Goal: Transaction & Acquisition: Purchase product/service

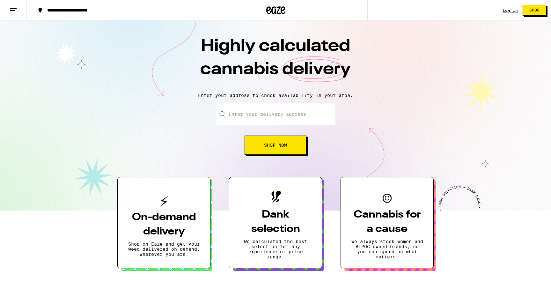
click at [255, 115] on input "Enter your delivery address" at bounding box center [276, 114] width 120 height 22
click at [510, 9] on link "Log In" at bounding box center [509, 10] width 15 height 4
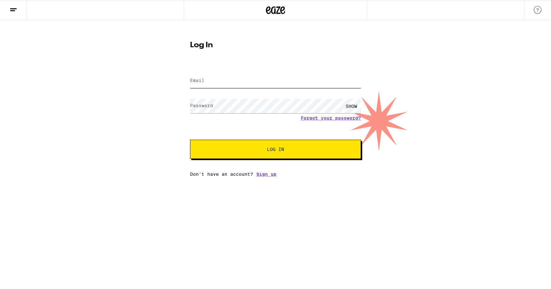
type input "[EMAIL_ADDRESS][DOMAIN_NAME]"
click at [296, 81] on input "[EMAIL_ADDRESS][DOMAIN_NAME]" at bounding box center [275, 81] width 171 height 14
click at [431, 94] on div "Log In Email Email [EMAIL_ADDRESS][DOMAIN_NAME] Password Password SHOW Forgot y…" at bounding box center [275, 98] width 551 height 156
click at [325, 151] on span "Log In" at bounding box center [275, 149] width 119 height 4
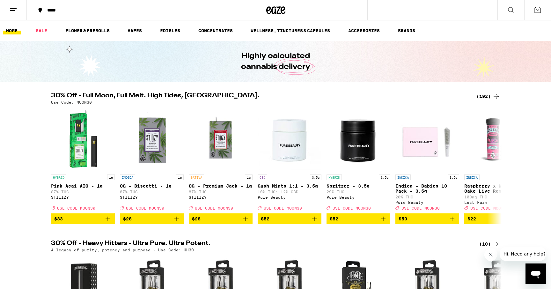
click at [54, 10] on div "*****" at bounding box center [109, 10] width 130 height 4
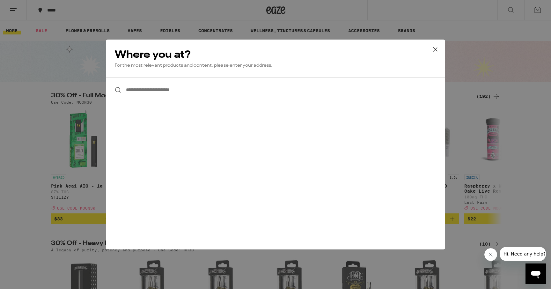
click at [174, 91] on input "**********" at bounding box center [275, 89] width 339 height 25
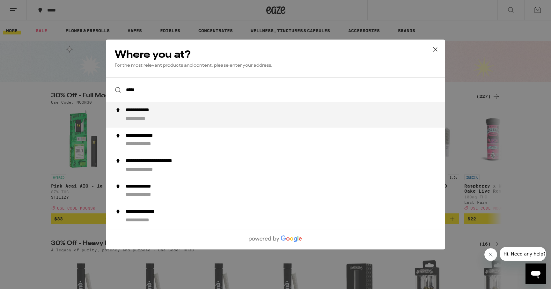
type input "**********"
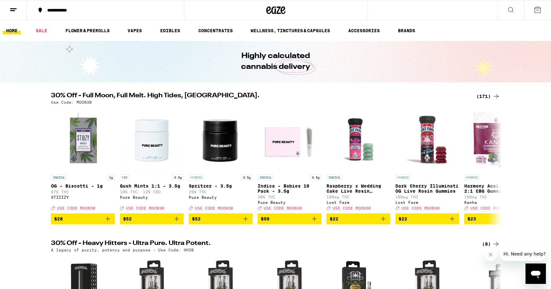
click at [538, 12] on icon at bounding box center [537, 10] width 8 height 8
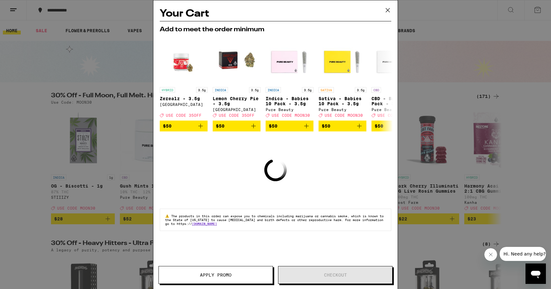
drag, startPoint x: 387, startPoint y: 12, endPoint x: 376, endPoint y: 12, distance: 10.8
click at [387, 12] on icon at bounding box center [388, 10] width 10 height 10
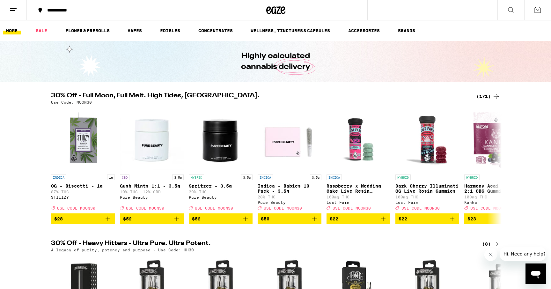
click at [12, 11] on icon at bounding box center [14, 10] width 8 height 8
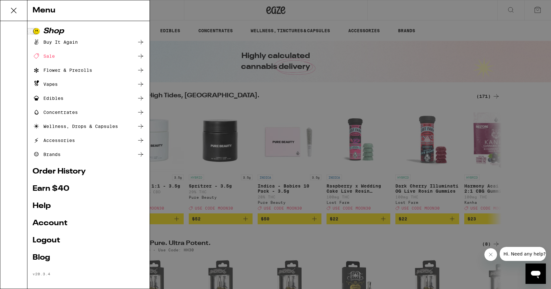
click at [51, 220] on link "Account" at bounding box center [89, 223] width 112 height 8
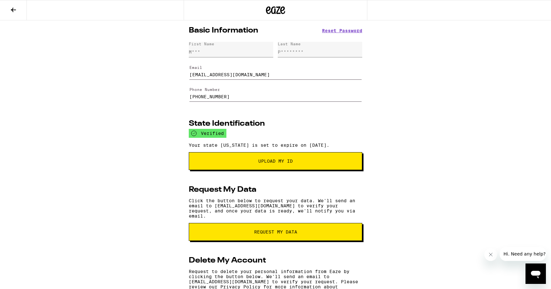
click at [11, 7] on icon at bounding box center [14, 10] width 8 height 8
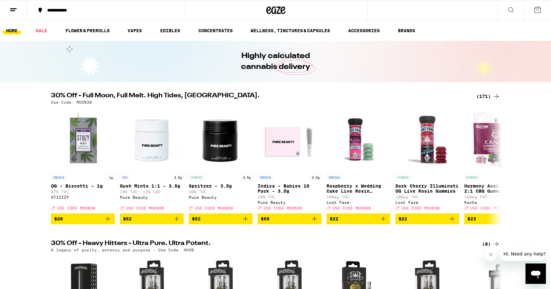
click at [16, 7] on icon at bounding box center [14, 10] width 8 height 8
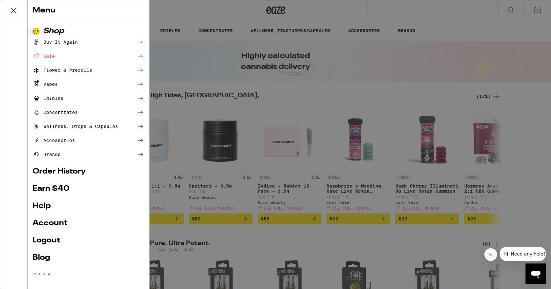
scroll to position [4, 0]
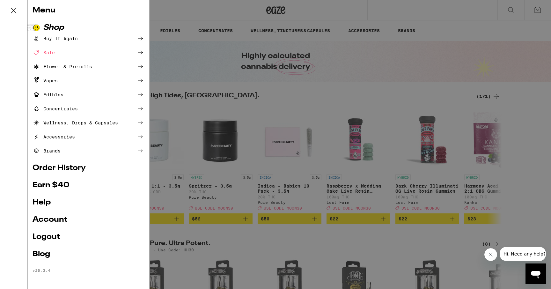
click at [221, 17] on div "Menu Shop Buy It Again Sale Flower & Prerolls Vapes Edibles Concentrates Wellne…" at bounding box center [275, 144] width 551 height 289
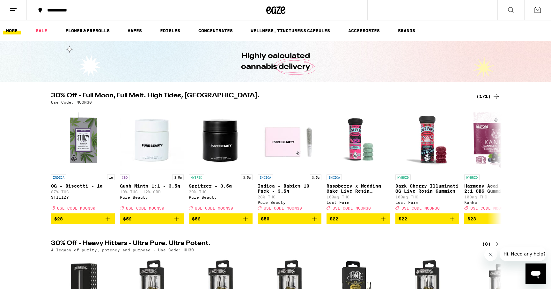
click at [509, 8] on icon at bounding box center [511, 10] width 8 height 8
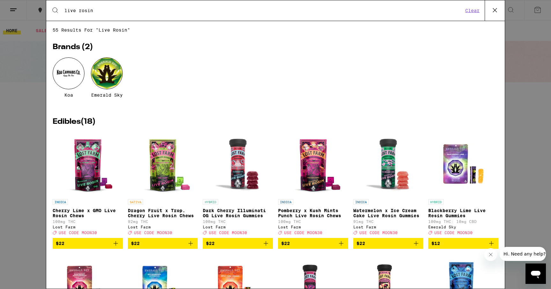
click at [178, 11] on input "live rosin" at bounding box center [263, 11] width 399 height 6
type input "l"
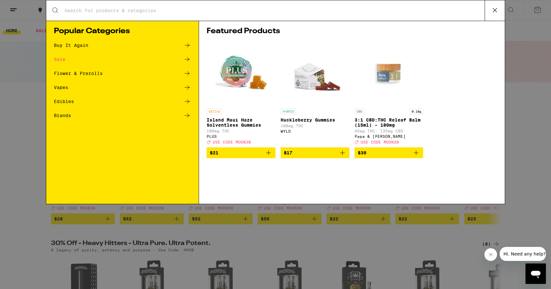
drag, startPoint x: 37, startPoint y: 98, endPoint x: 39, endPoint y: 95, distance: 4.3
click at [36, 98] on div "Search for Products Popular Categories Buy It Again Sale Flower & Prerolls Vape…" at bounding box center [275, 144] width 551 height 289
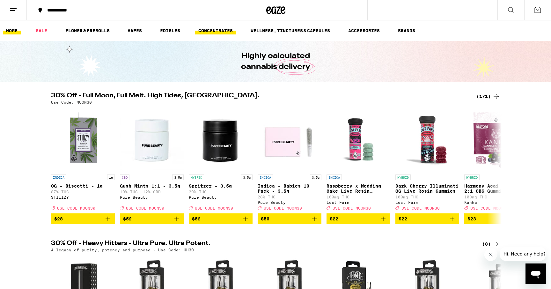
click at [199, 33] on link "CONCENTRATES" at bounding box center [215, 31] width 41 height 8
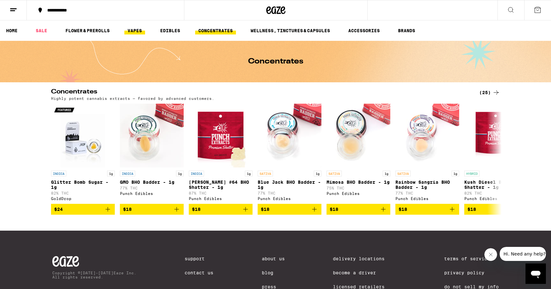
click at [127, 34] on link "VAPES" at bounding box center [134, 31] width 21 height 8
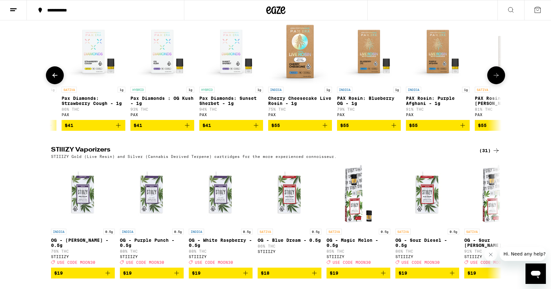
scroll to position [379, 0]
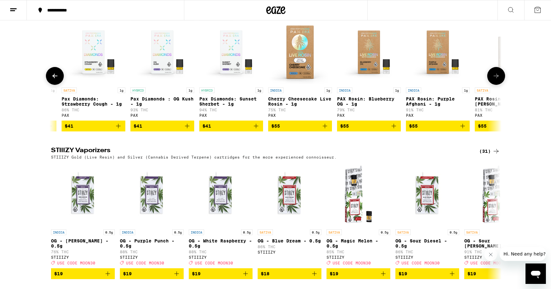
click at [314, 103] on p "Cherry Cheesecake Live Rosin - 1g" at bounding box center [300, 101] width 64 height 10
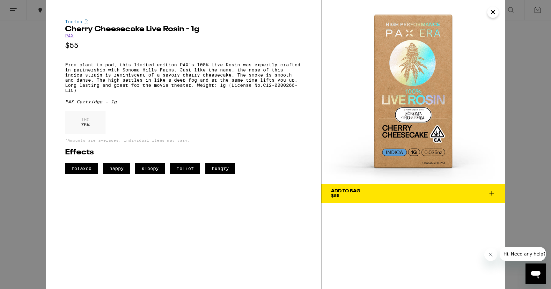
click at [13, 48] on div "Indica Cherry Cheesecake Live Rosin - 1g PAX $55 From plant to pod, this limite…" at bounding box center [275, 144] width 551 height 289
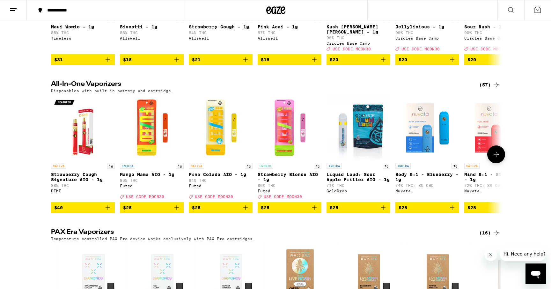
scroll to position [46, 0]
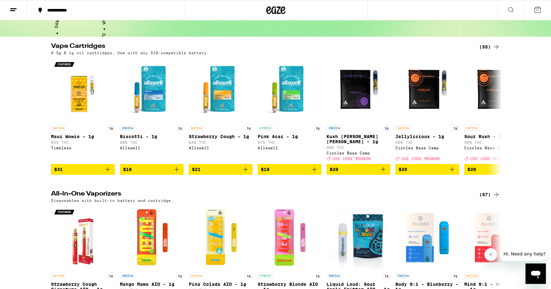
click at [498, 46] on icon at bounding box center [496, 47] width 8 height 8
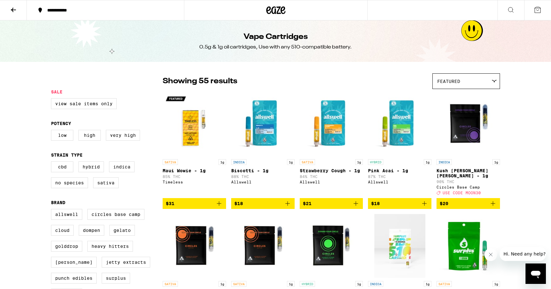
click at [509, 11] on icon at bounding box center [511, 10] width 8 height 8
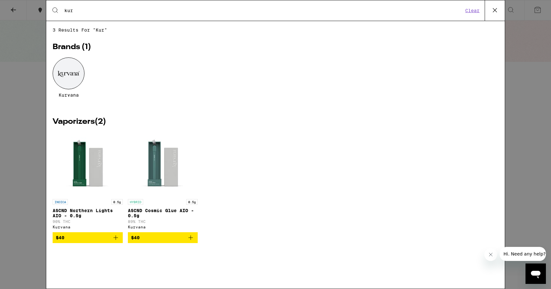
type input "kur"
click at [60, 69] on div at bounding box center [69, 73] width 32 height 32
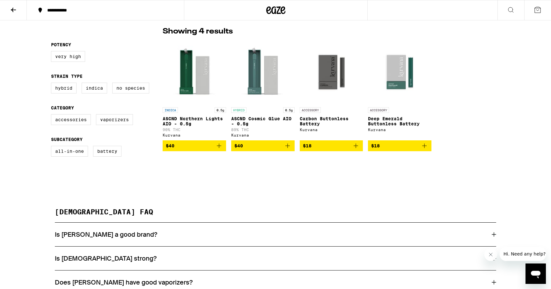
scroll to position [110, 0]
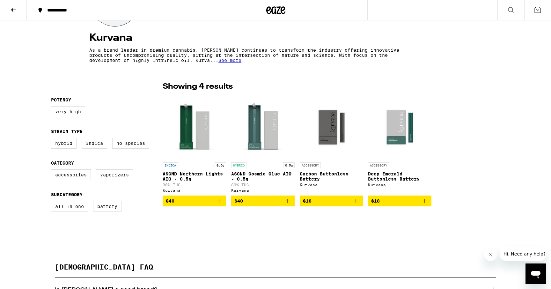
click at [189, 136] on img "Open page for ASCND Northern Lights AIO - 0.5g from Kurvana" at bounding box center [194, 127] width 63 height 64
